Goal: Navigation & Orientation: Find specific page/section

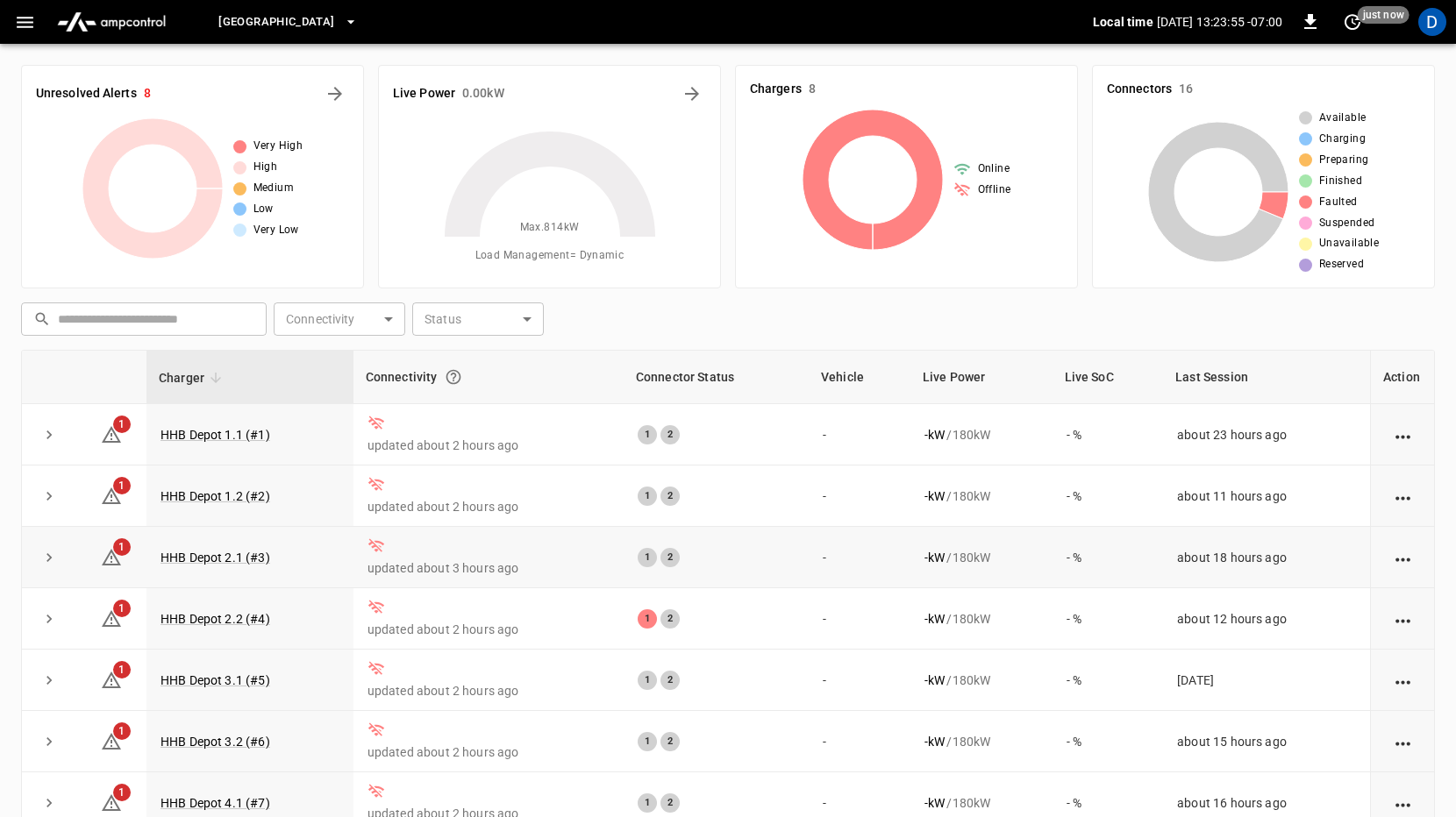
scroll to position [87, 0]
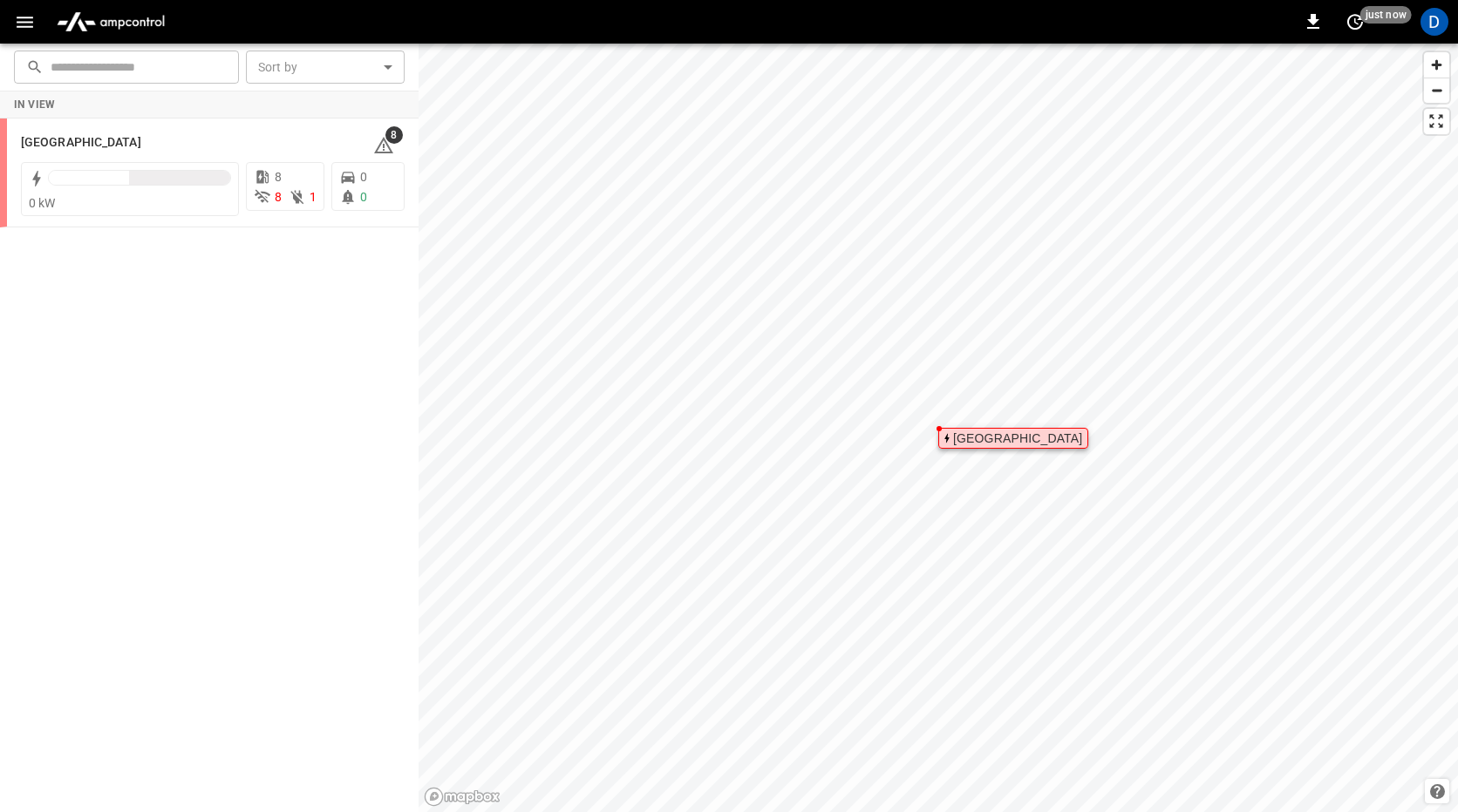
click at [23, 16] on icon "button" at bounding box center [25, 22] width 22 height 22
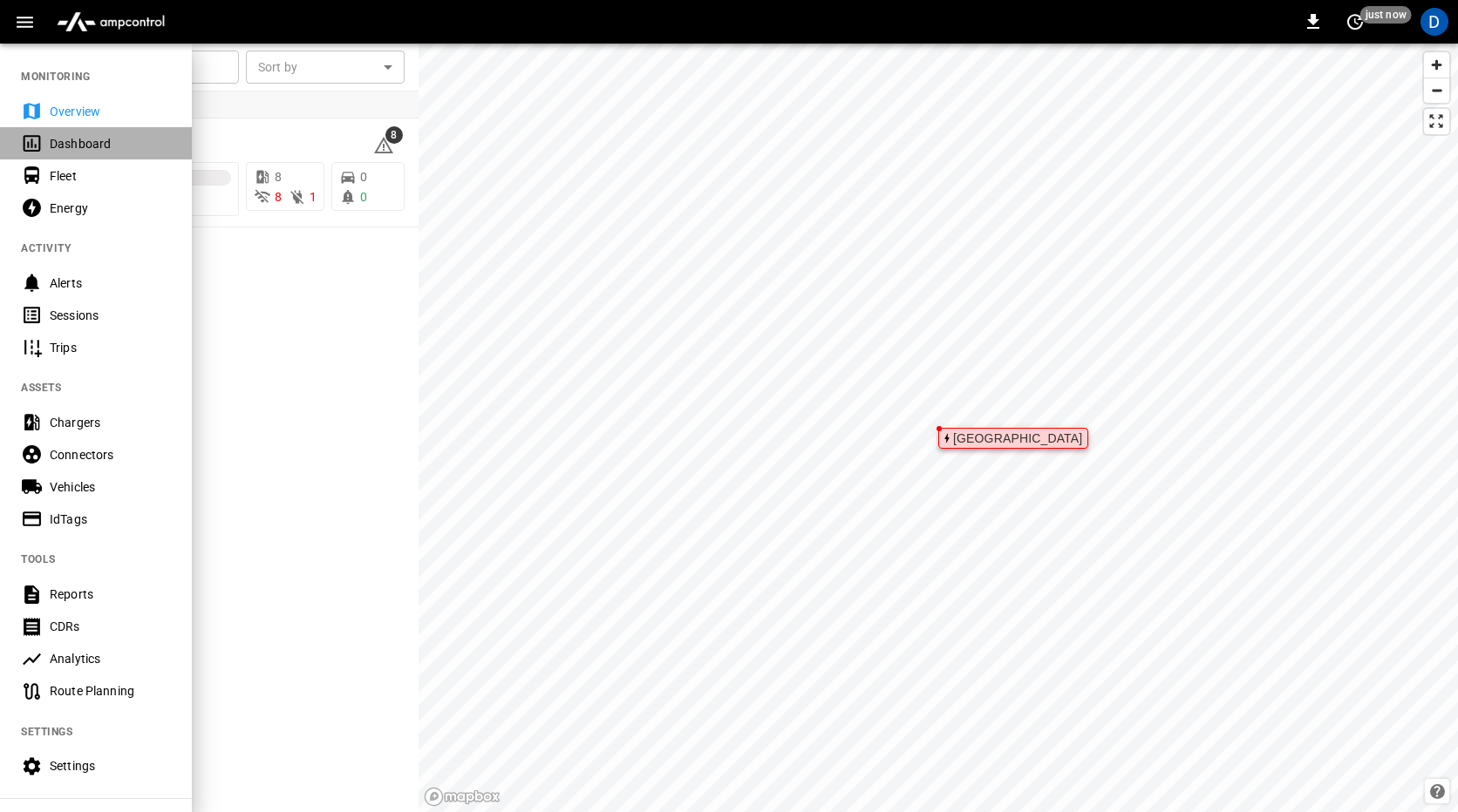
click at [58, 145] on div "Dashboard" at bounding box center [111, 144] width 121 height 18
